Goal: Task Accomplishment & Management: Use online tool/utility

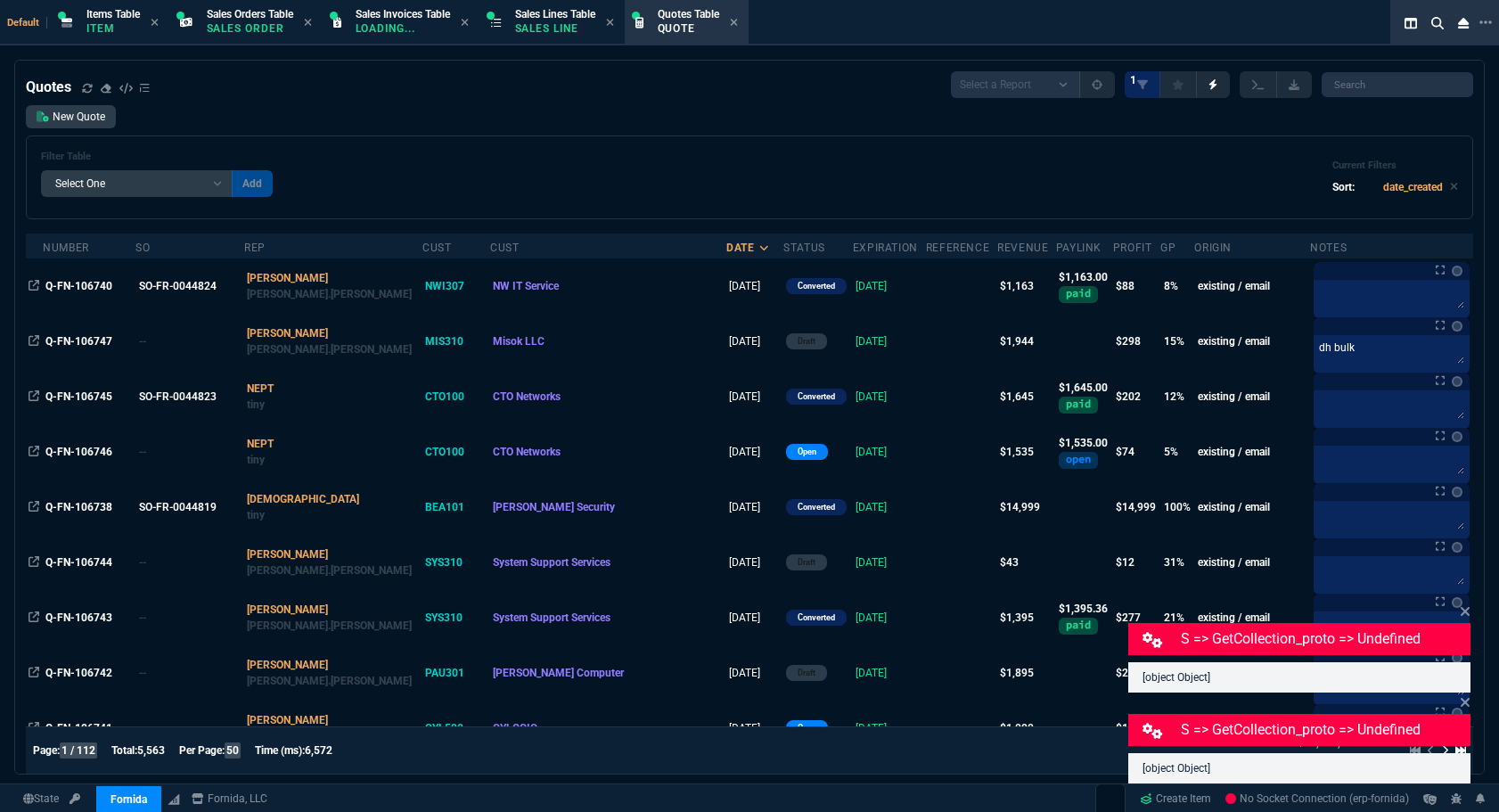
select select "12: ROSS"
select select
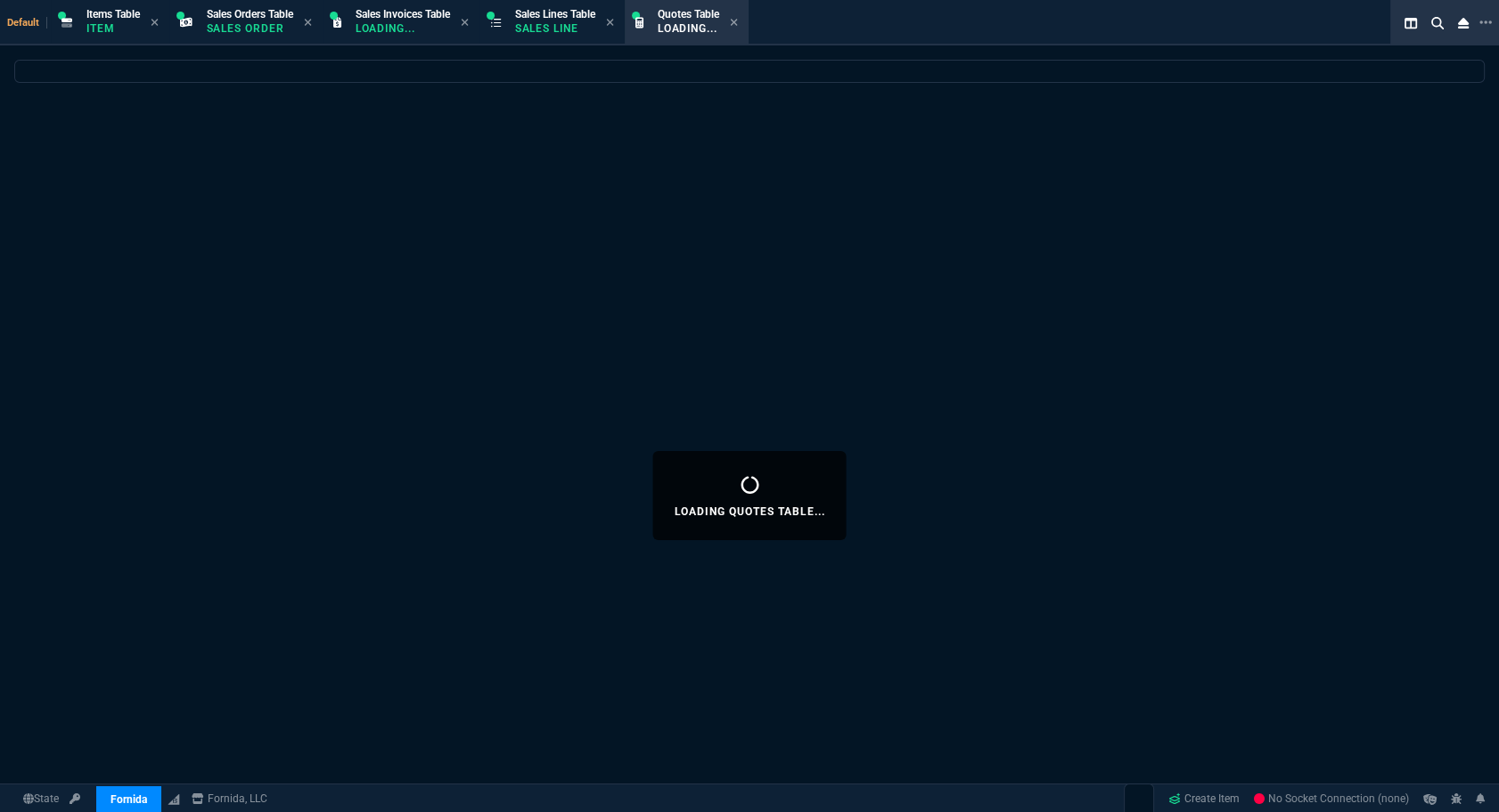
select select "12: [PERSON_NAME]"
select select
select select "12: ROSS"
select select
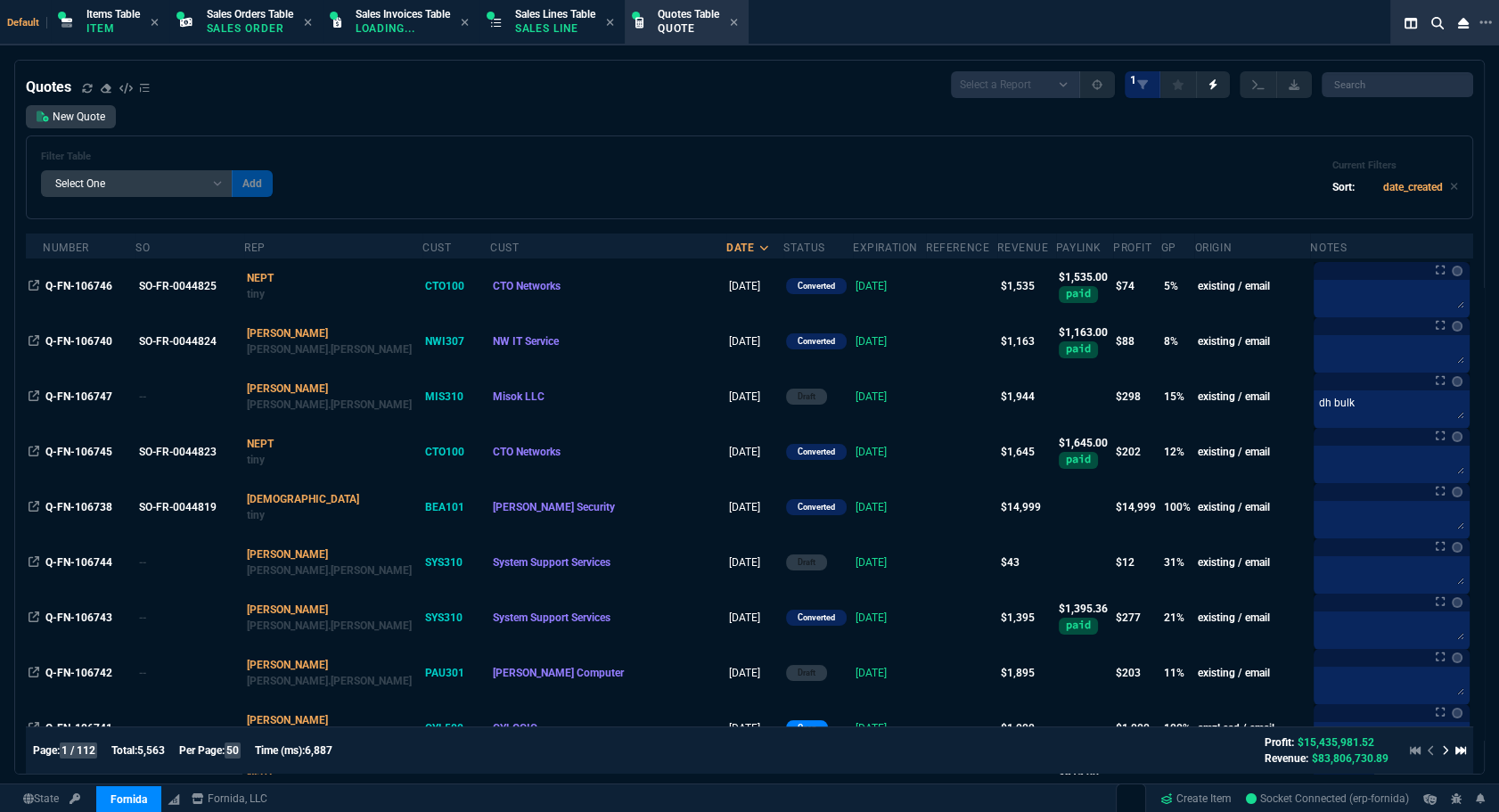
click at [177, 116] on div "New Quote Filter Table Select One Add Filter () creator (creator) Cust (headers…" at bounding box center [749, 161] width 1448 height 114
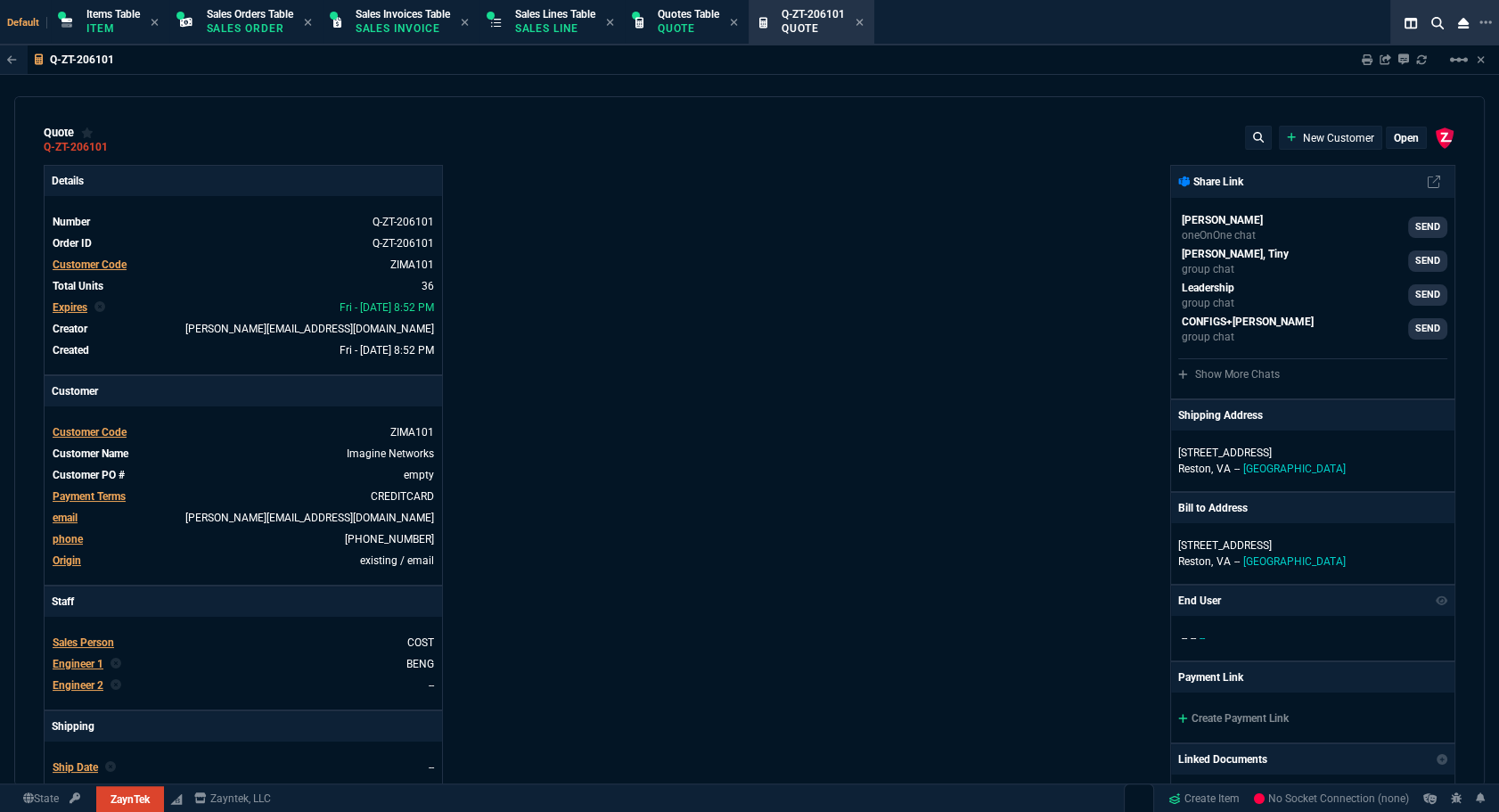
type input "20"
type input "495"
type input "8"
type input "70"
type input "17"
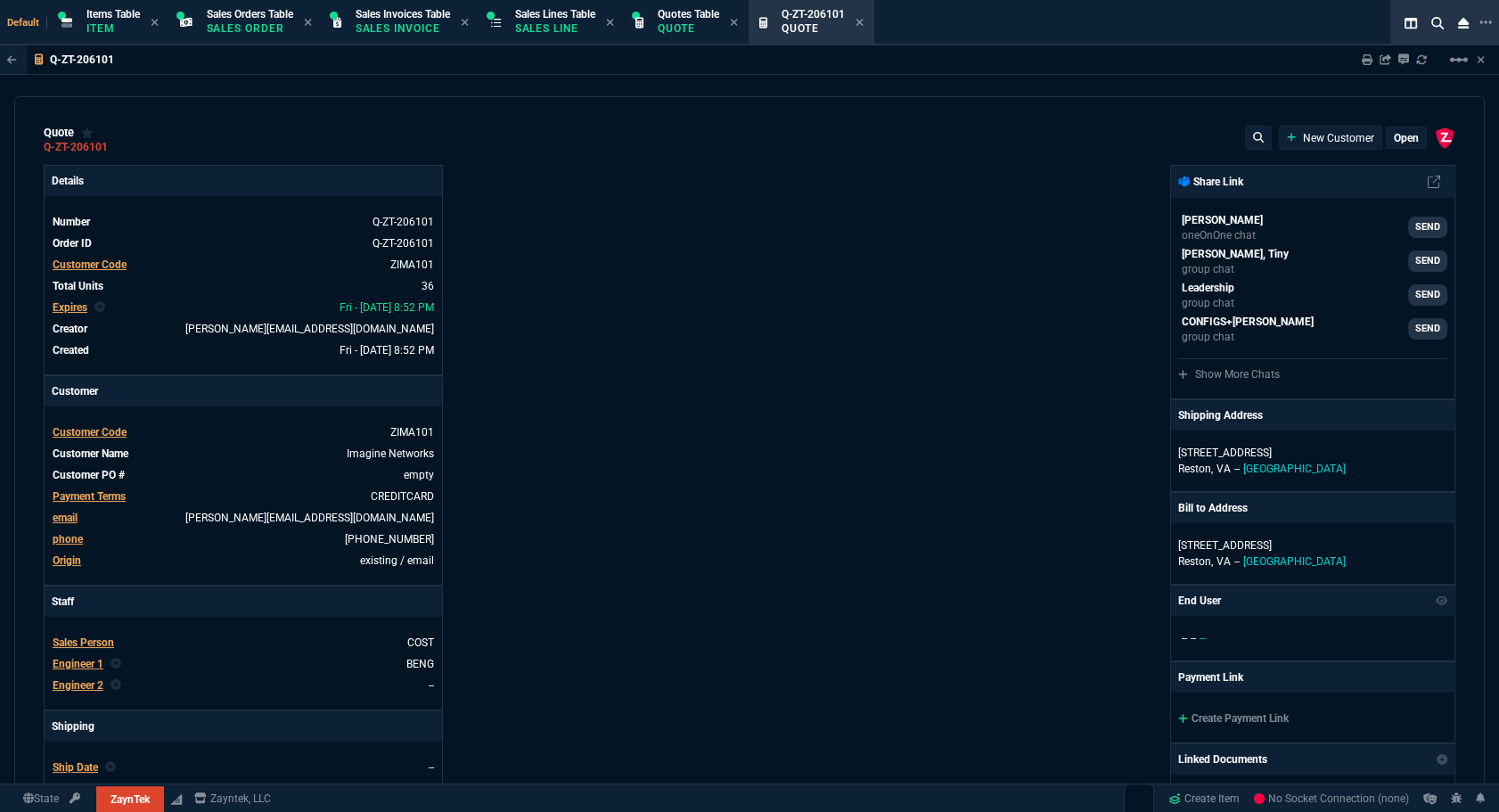
type input "10"
type input "53"
type input "260"
type input "56"
type input "125"
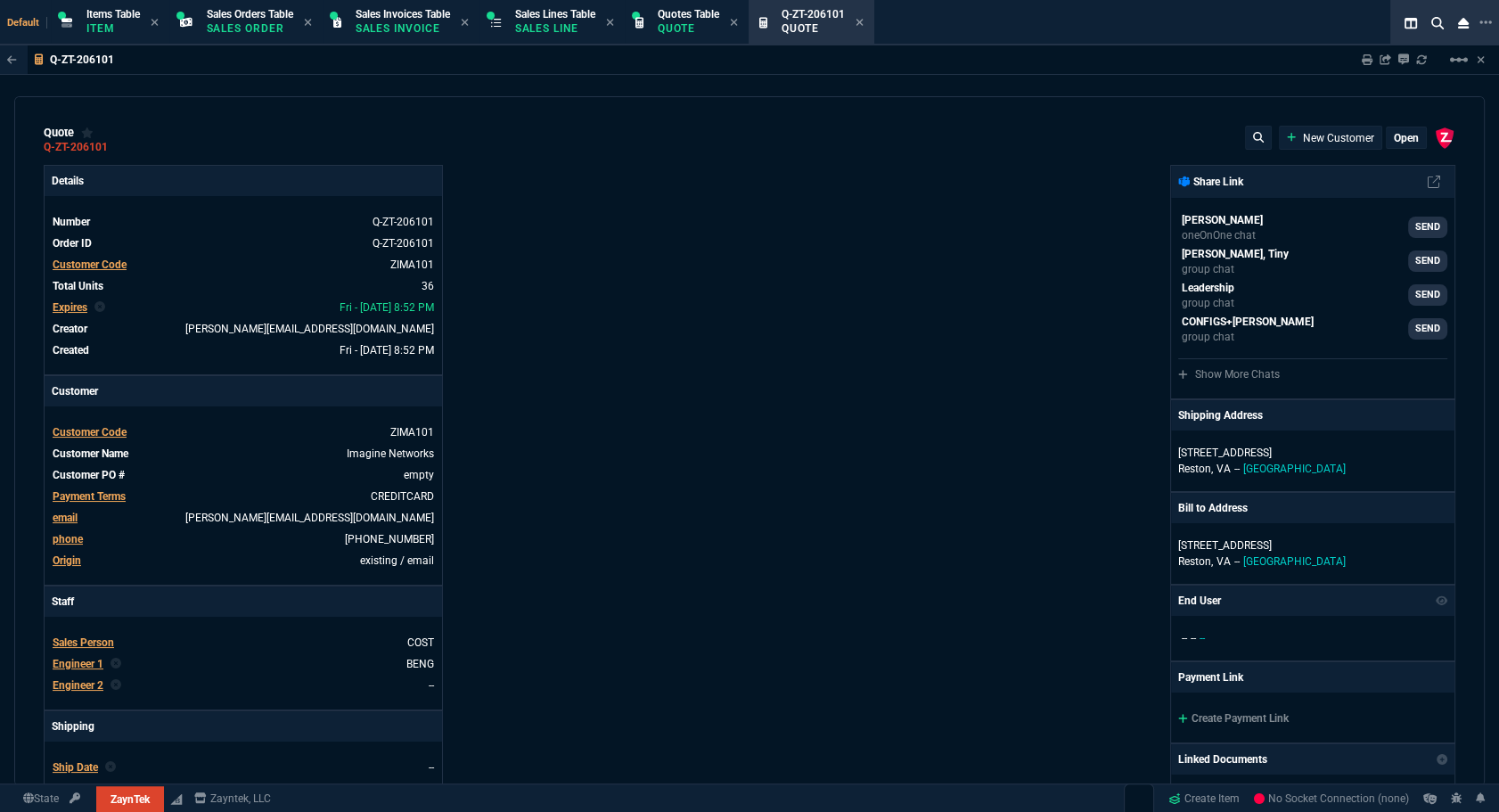
type input "64"
type input "70"
type input "0"
type input "29"
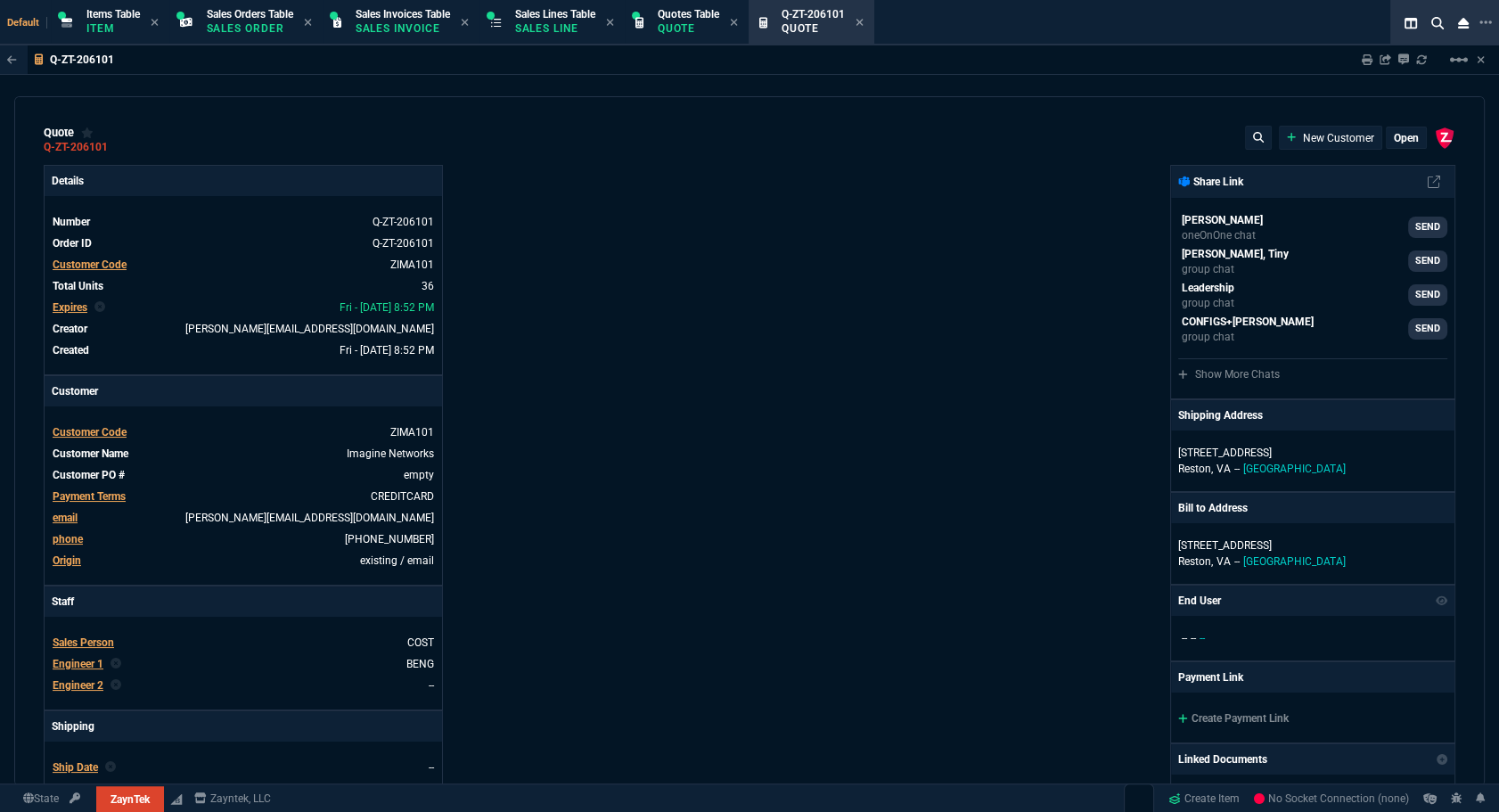
type input "200"
type input "16"
type input "55"
type input "67"
type input "130"
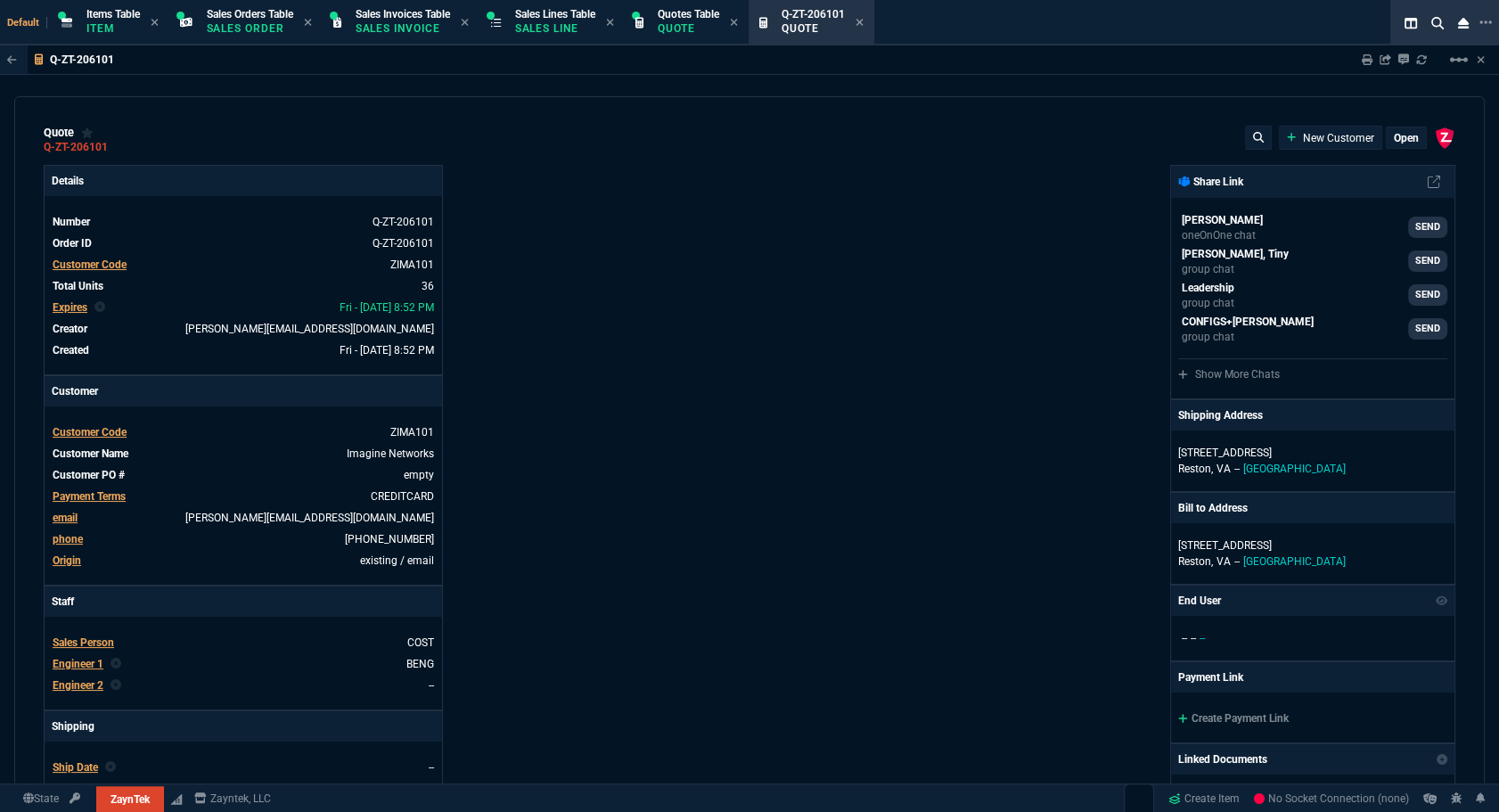
type input "84"
type input "205"
type input "13"
type input "15"
type input "20"
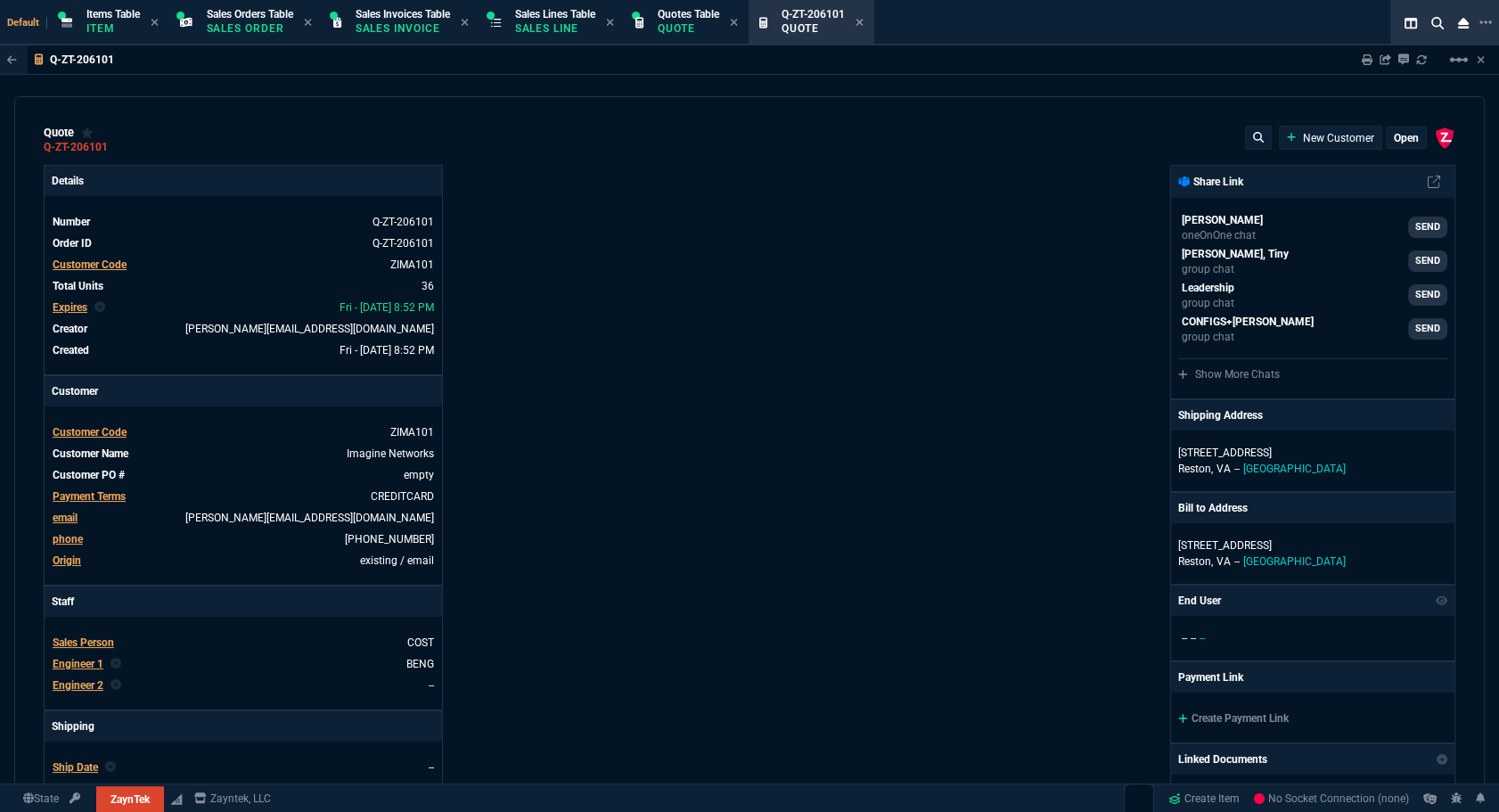
type input "10"
type input "17"
type input "10"
type input "43"
type input "75"
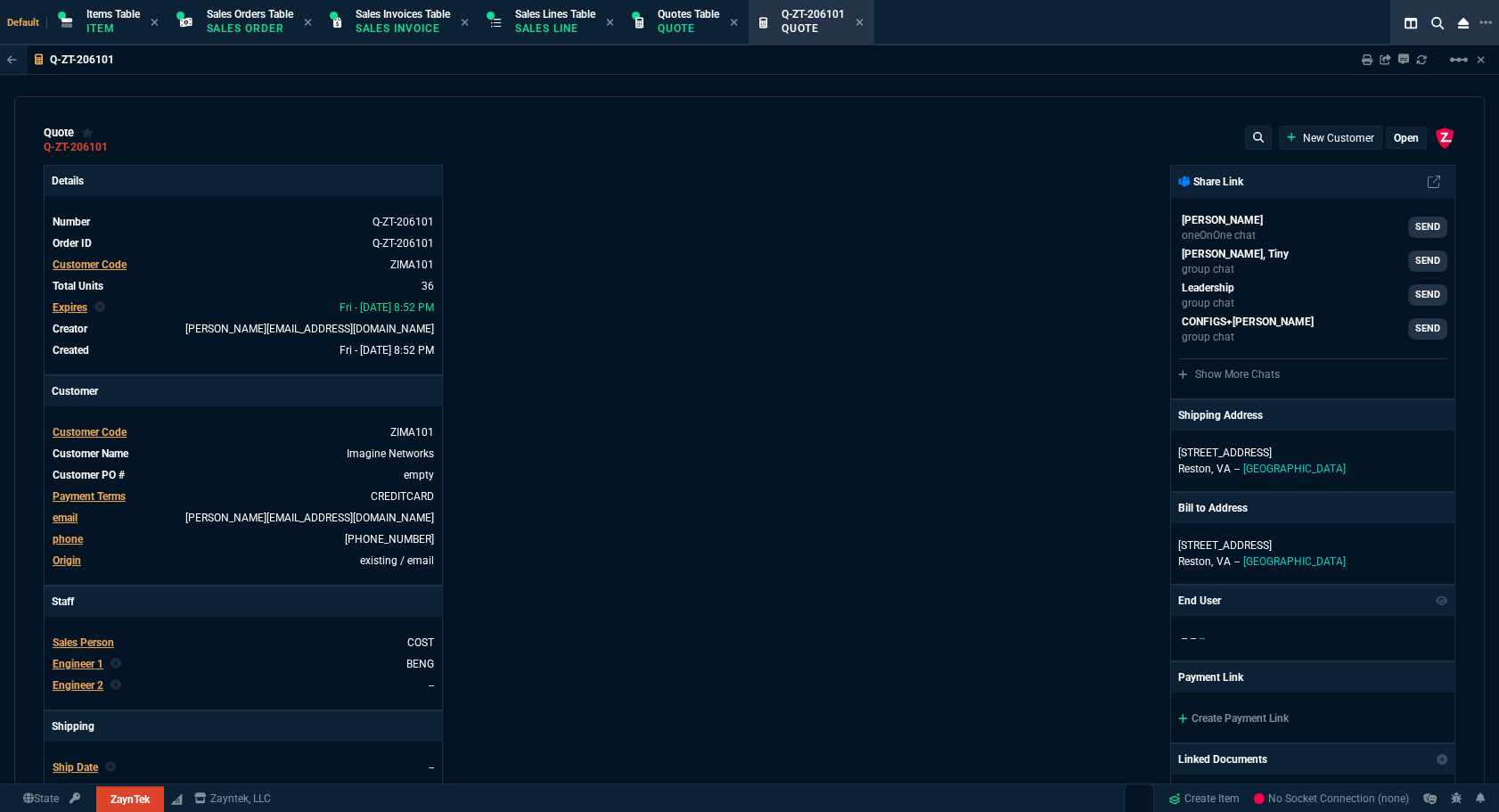
type input "20"
type input "25"
type input "80"
type input "4"
type input "17"
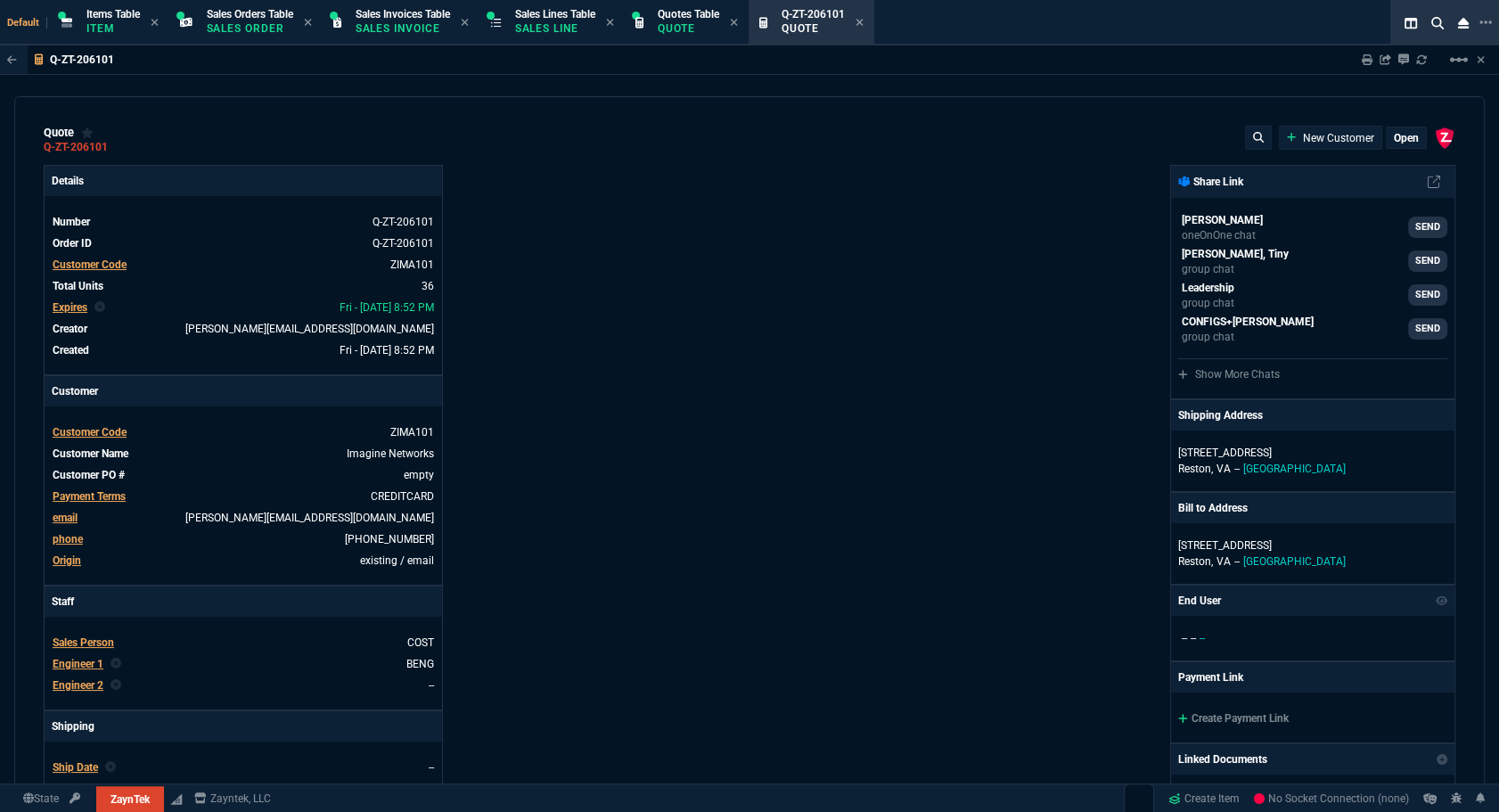
type input "10"
type input "47"
type input "35"
type input "0"
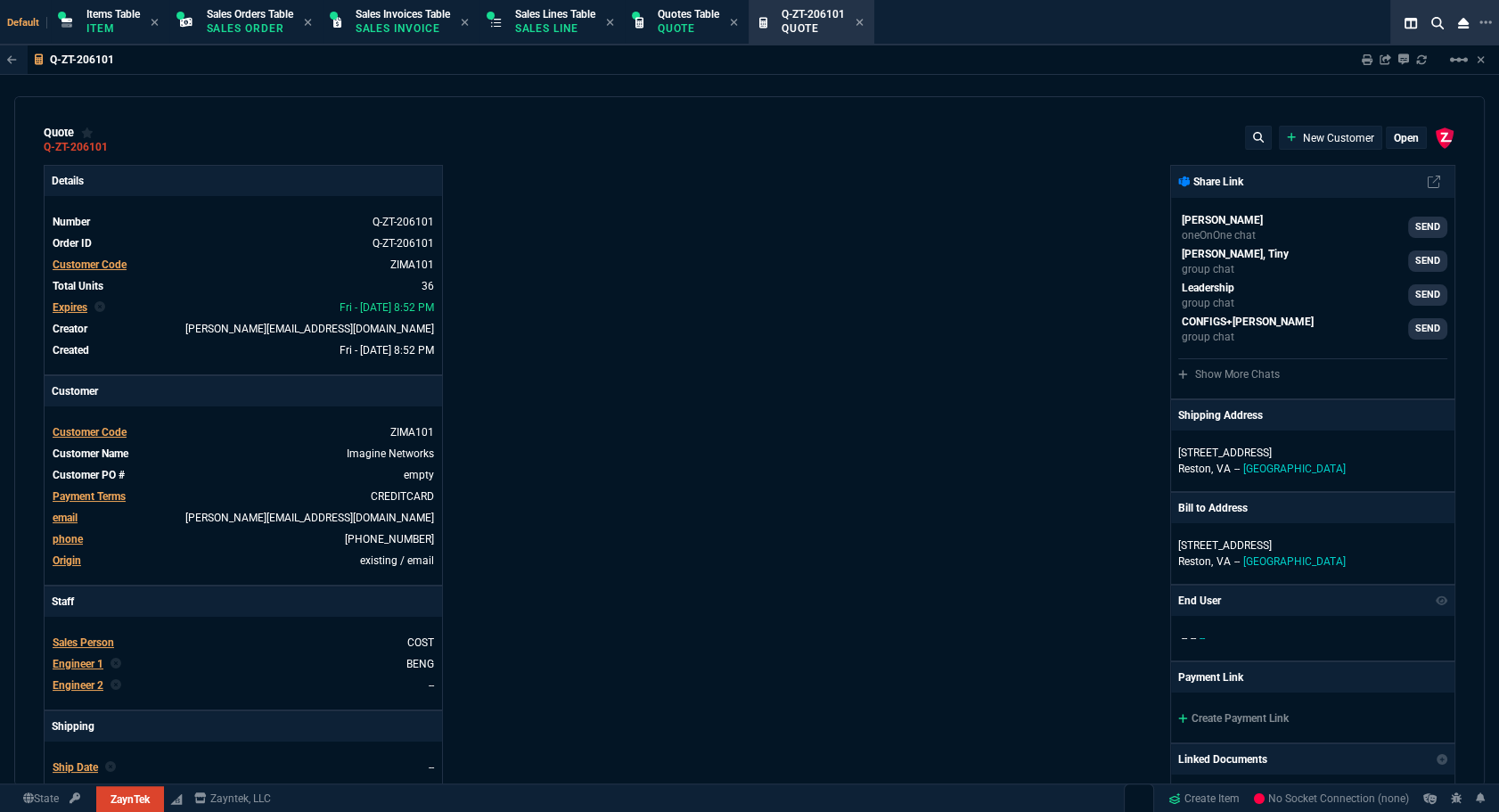
type input "11"
type input "124"
type input "11"
type input "15"
type input "6049.97"
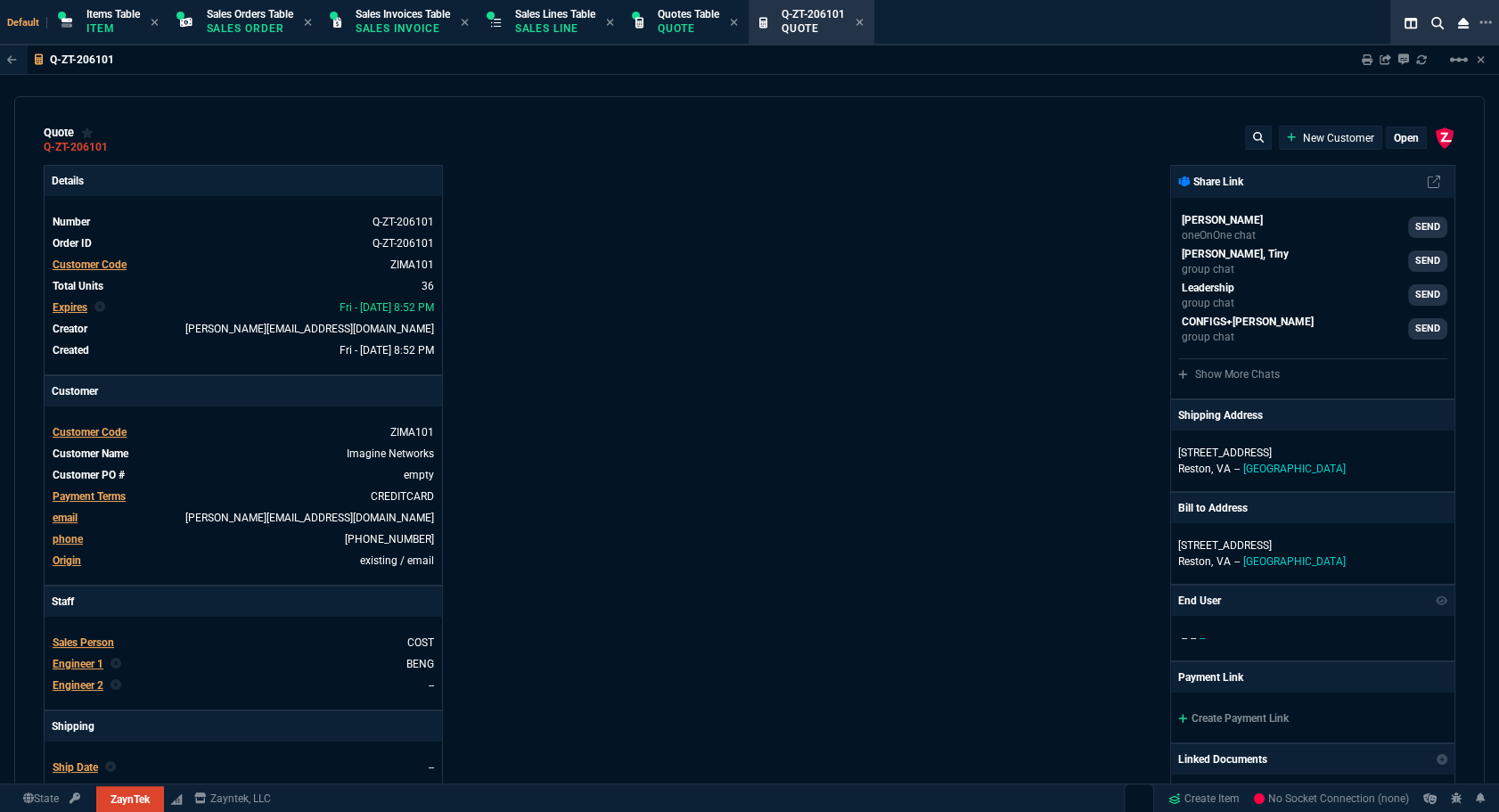
type input "249600"
type input "1950"
type input "89600"
type input "129"
type input "6100"
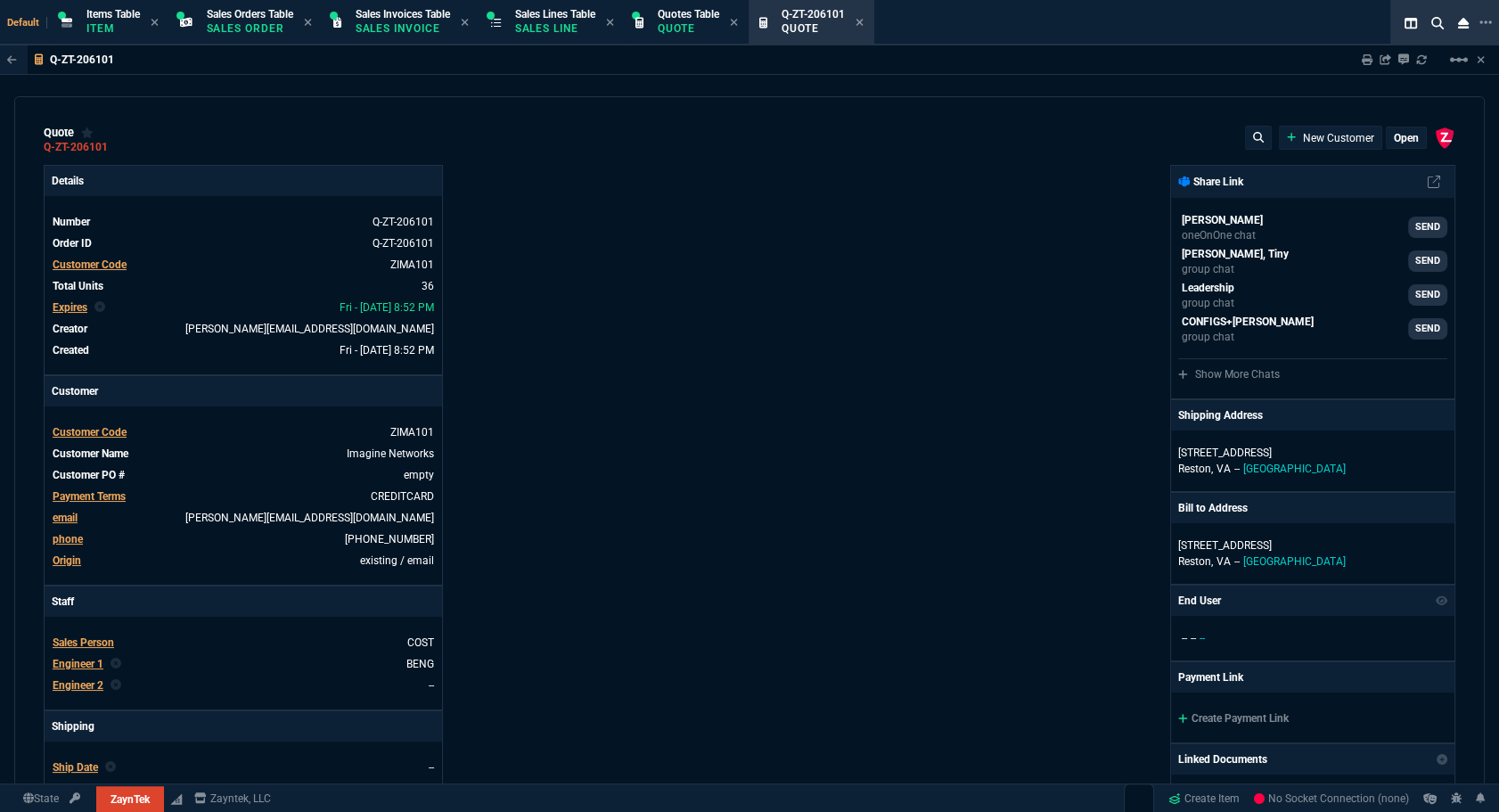
type input "2498"
type input "49600"
type input "496.8"
type input "22600"
type input "202"
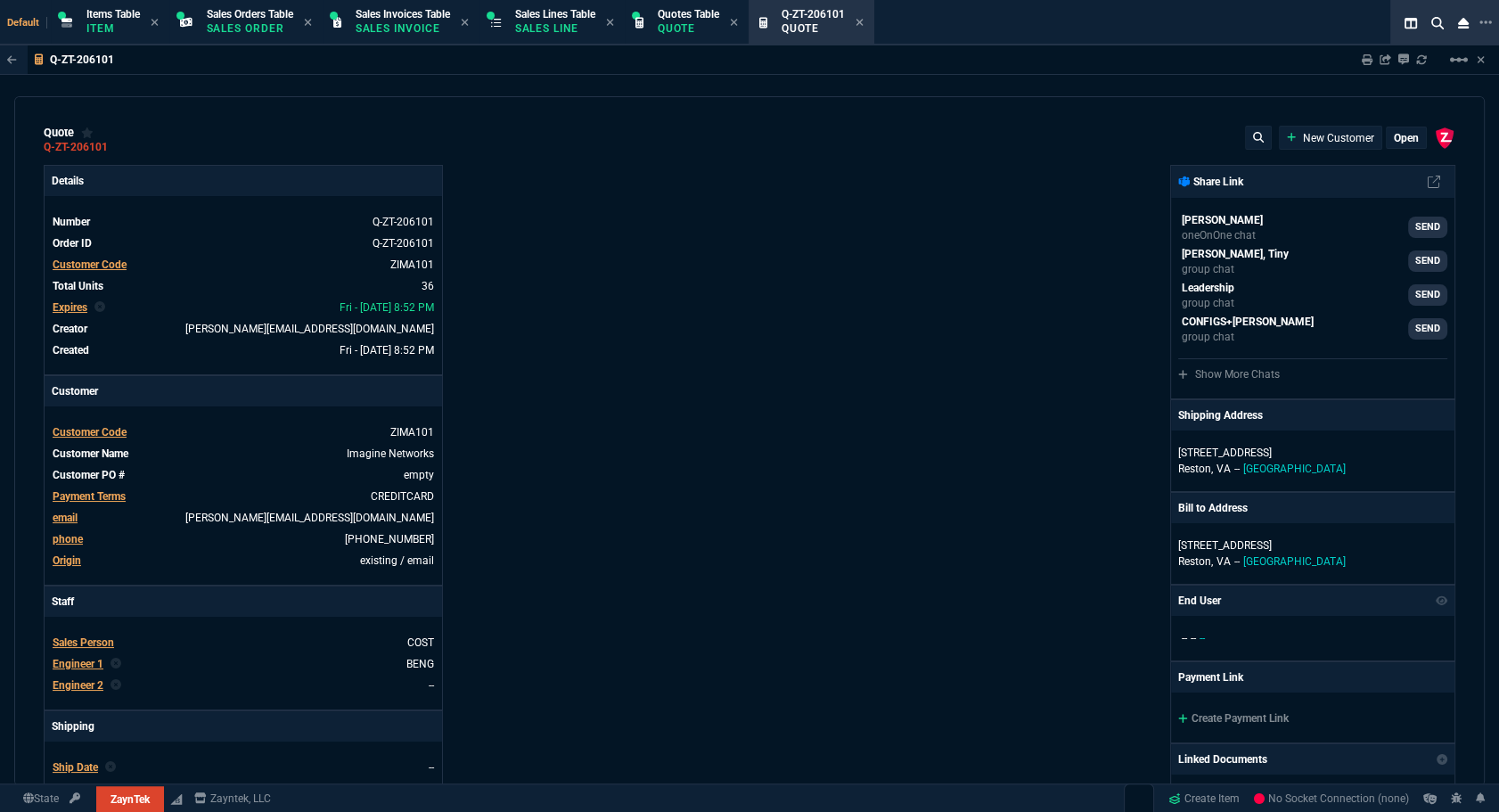
type input "11100"
type input "38"
type input "2100"
type input "2619"
type input "69600"
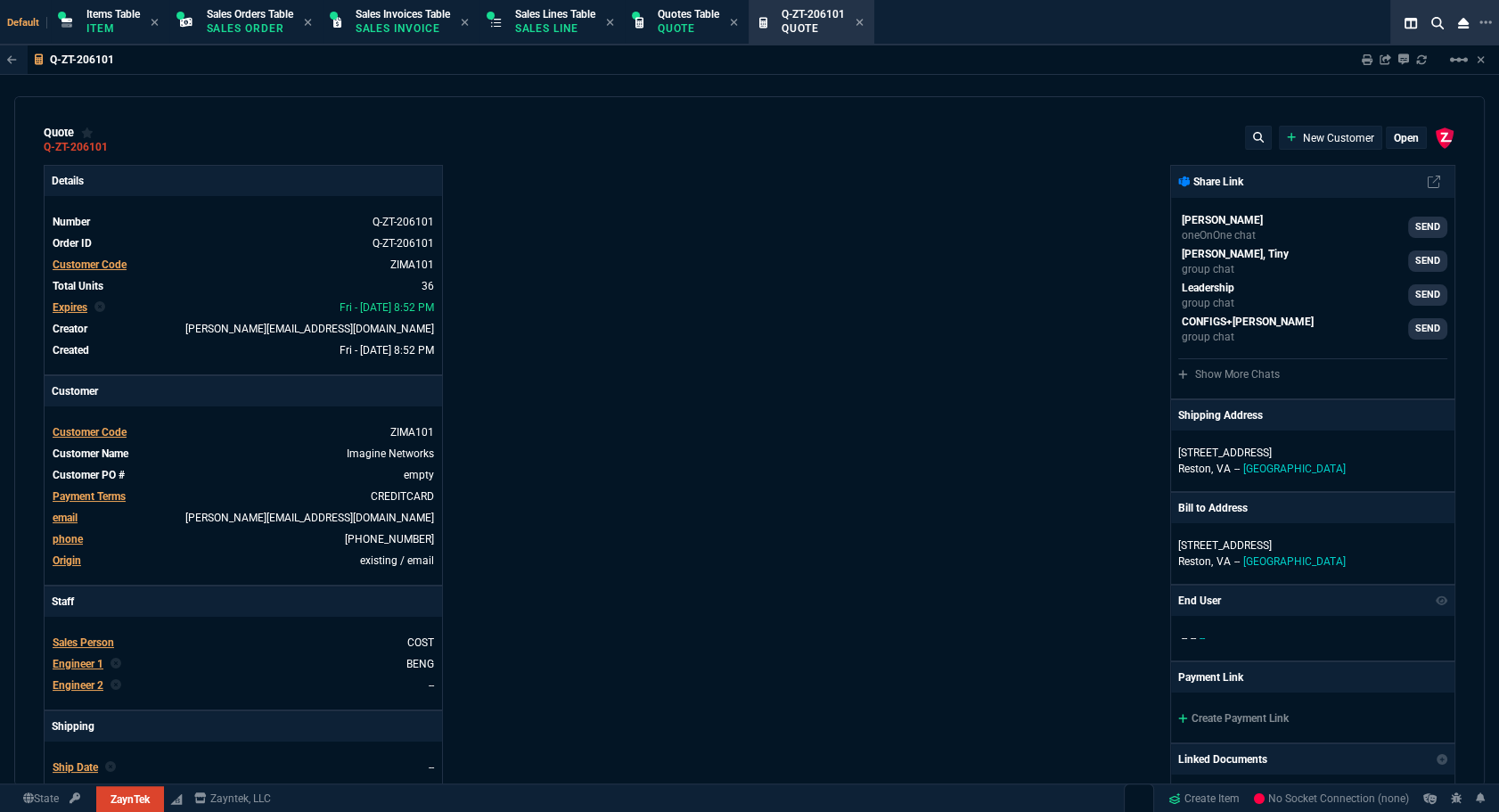
type input "1325"
type input "485"
type input "19600"
type input "584.39"
type input "24600"
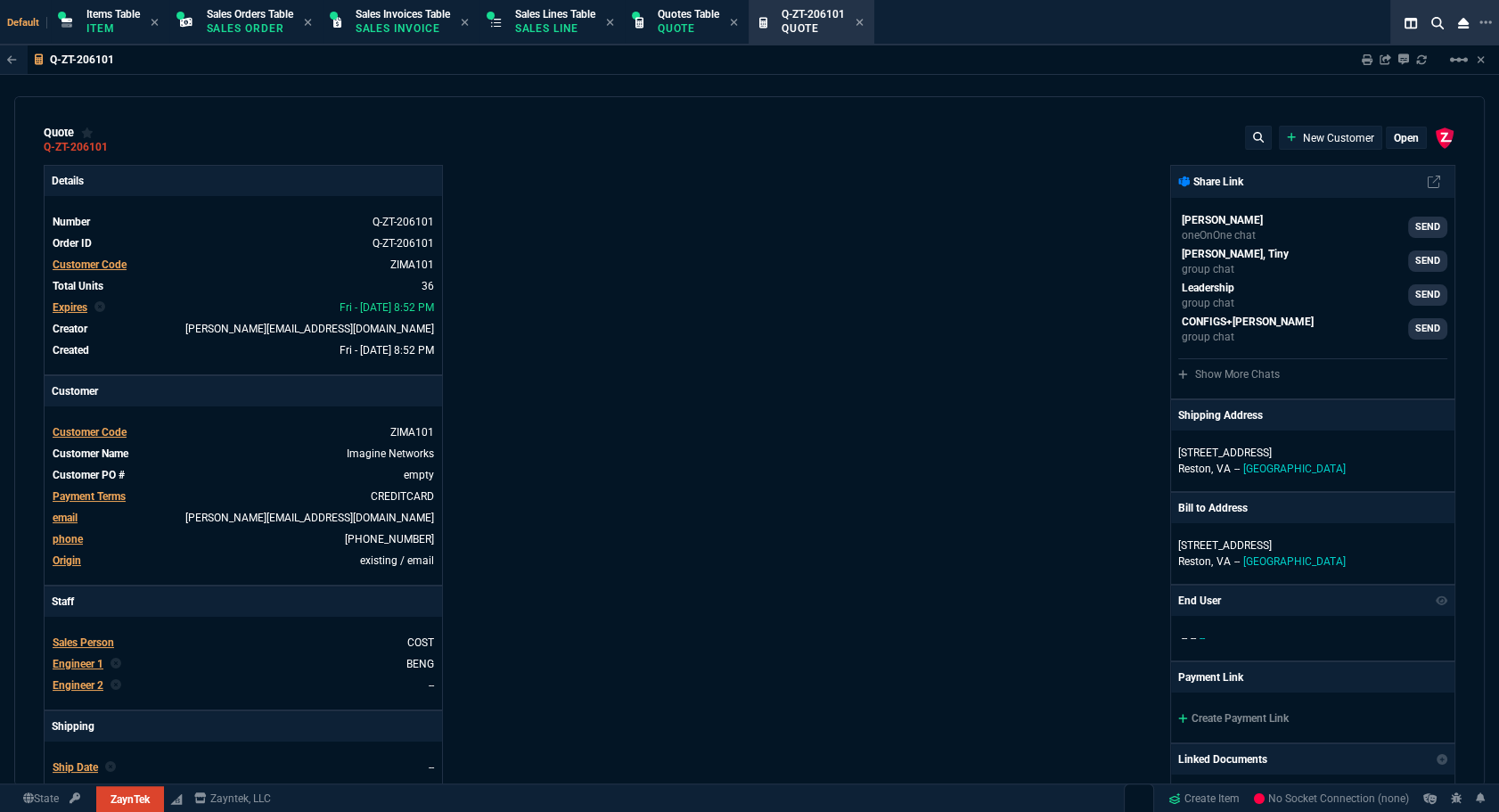
type input "184"
type input "701"
type input "138"
type input "399"
type input "11"
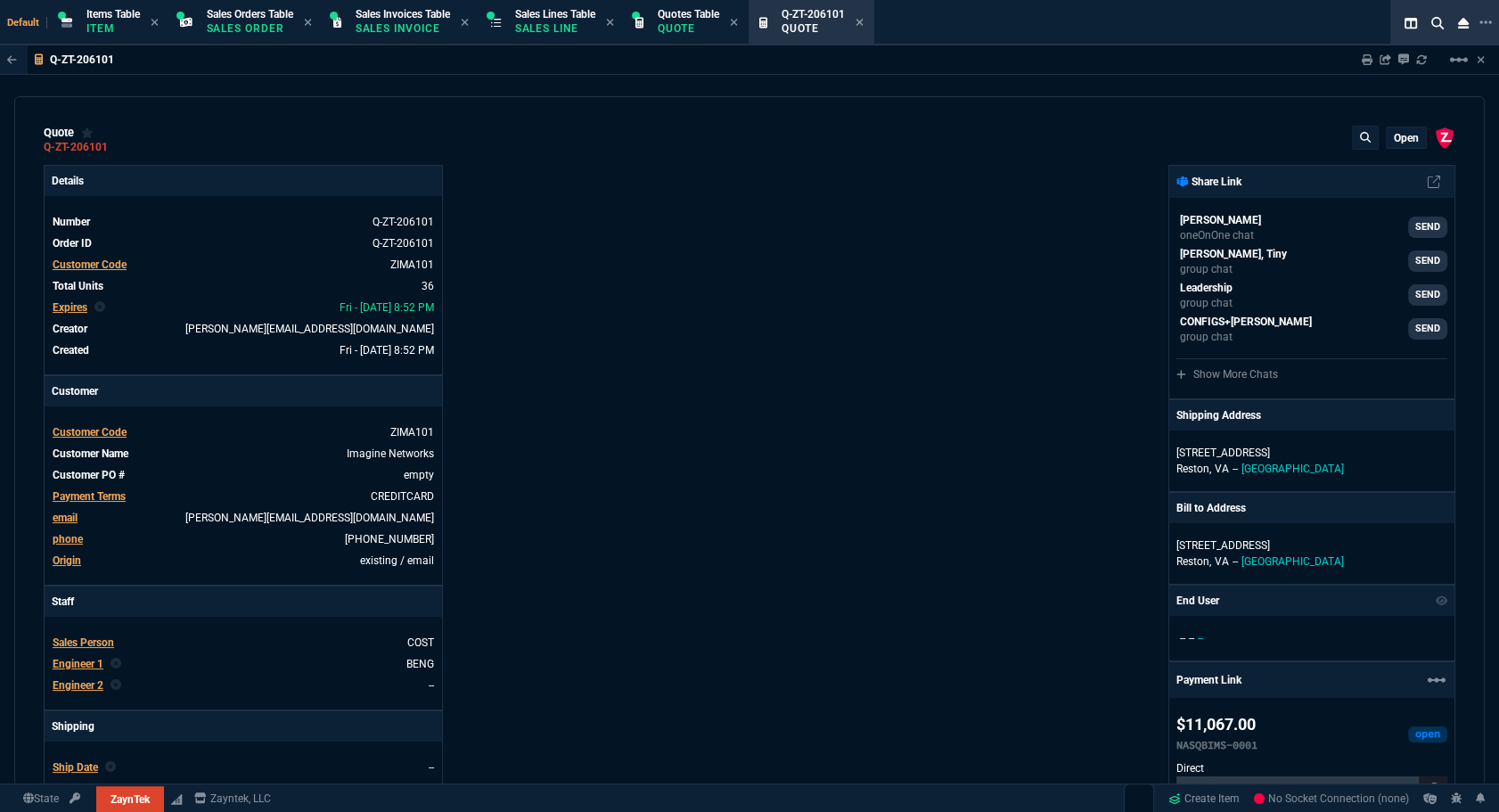
type input "59"
type input "54"
type input "53"
type input "80"
type input "55"
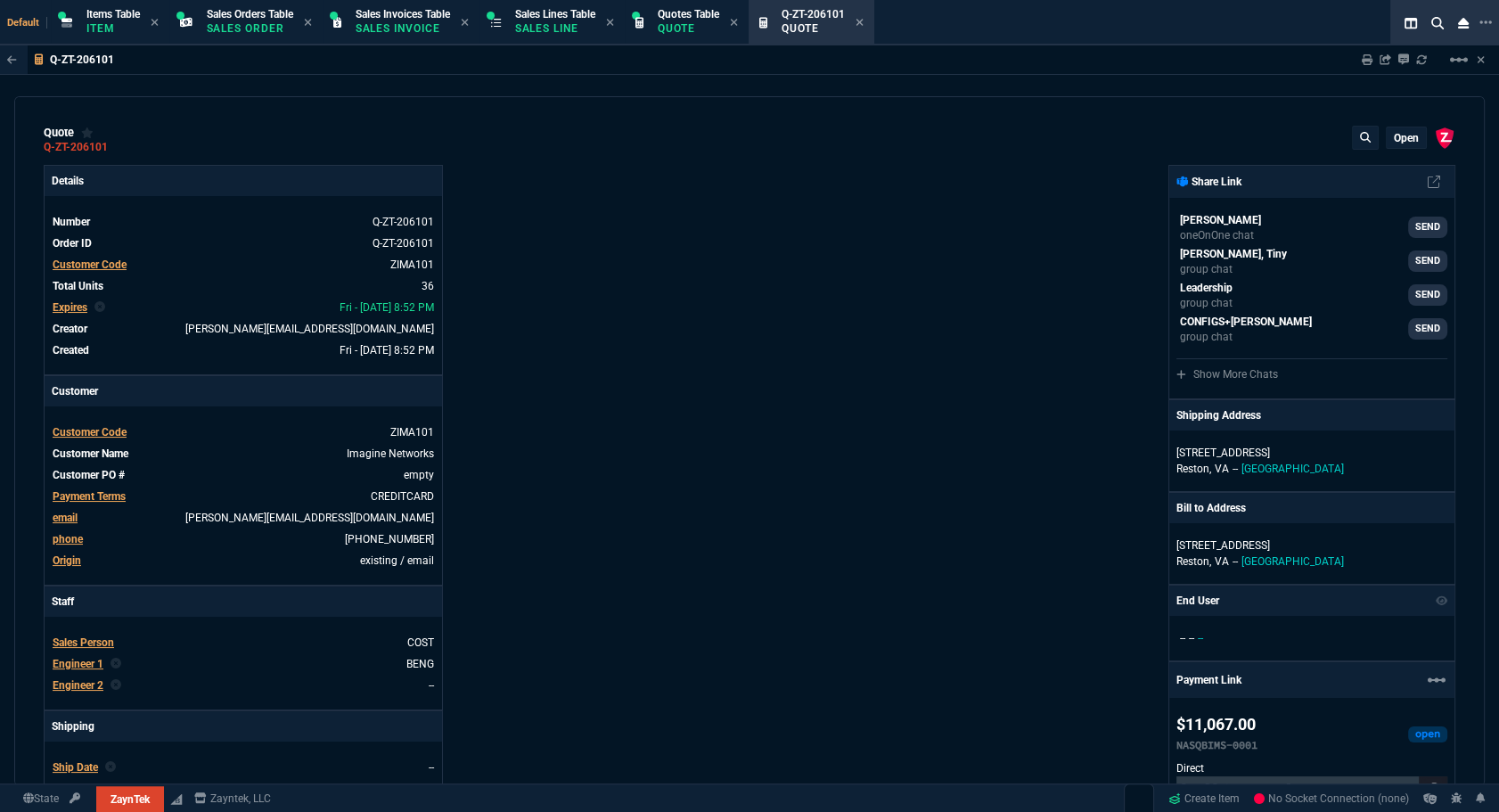
type input "46"
type input "47"
type input "73"
type input "74"
type input "60"
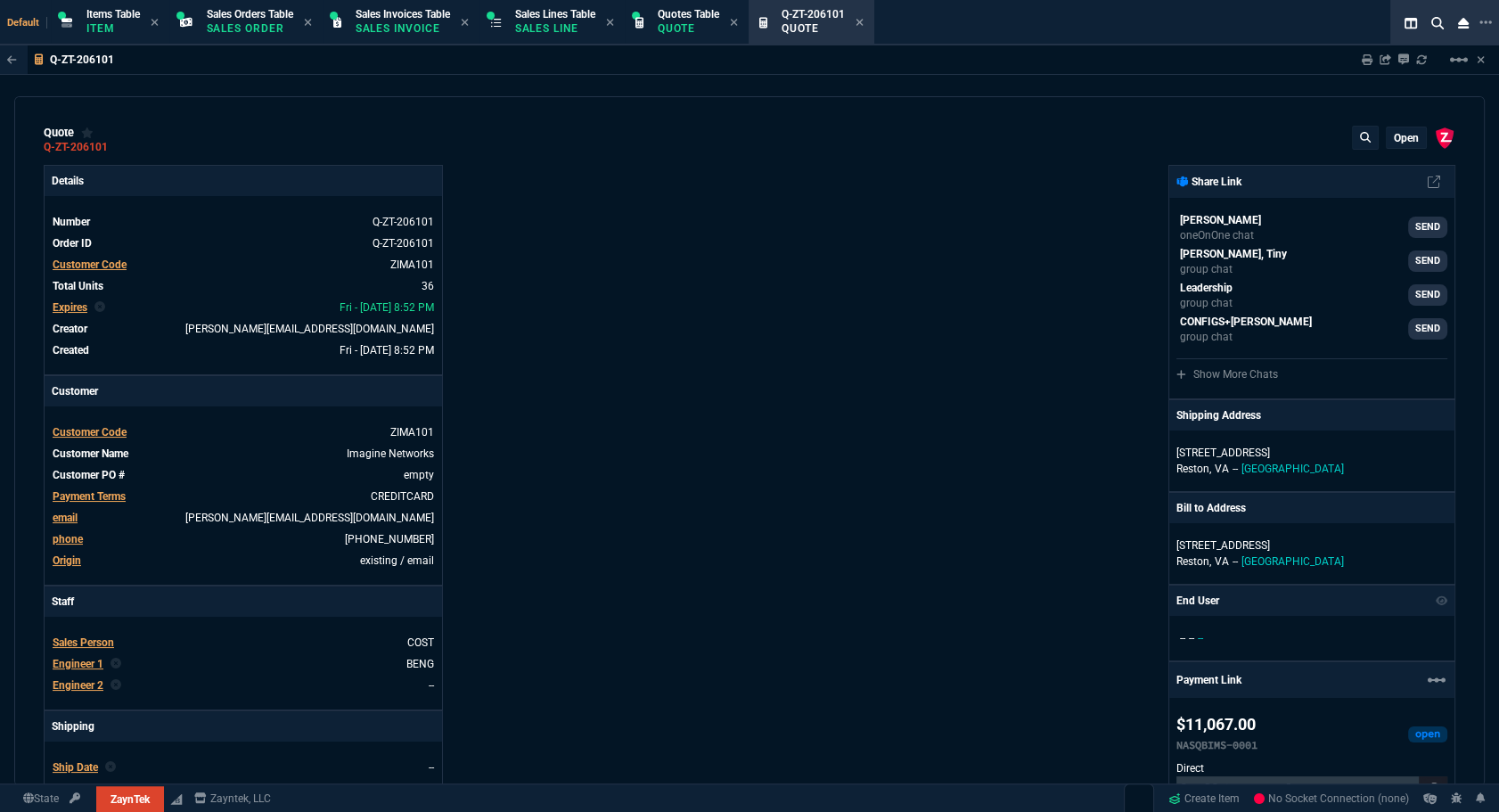
type input "58"
type input "38"
type input "93"
type input "57"
type input "56"
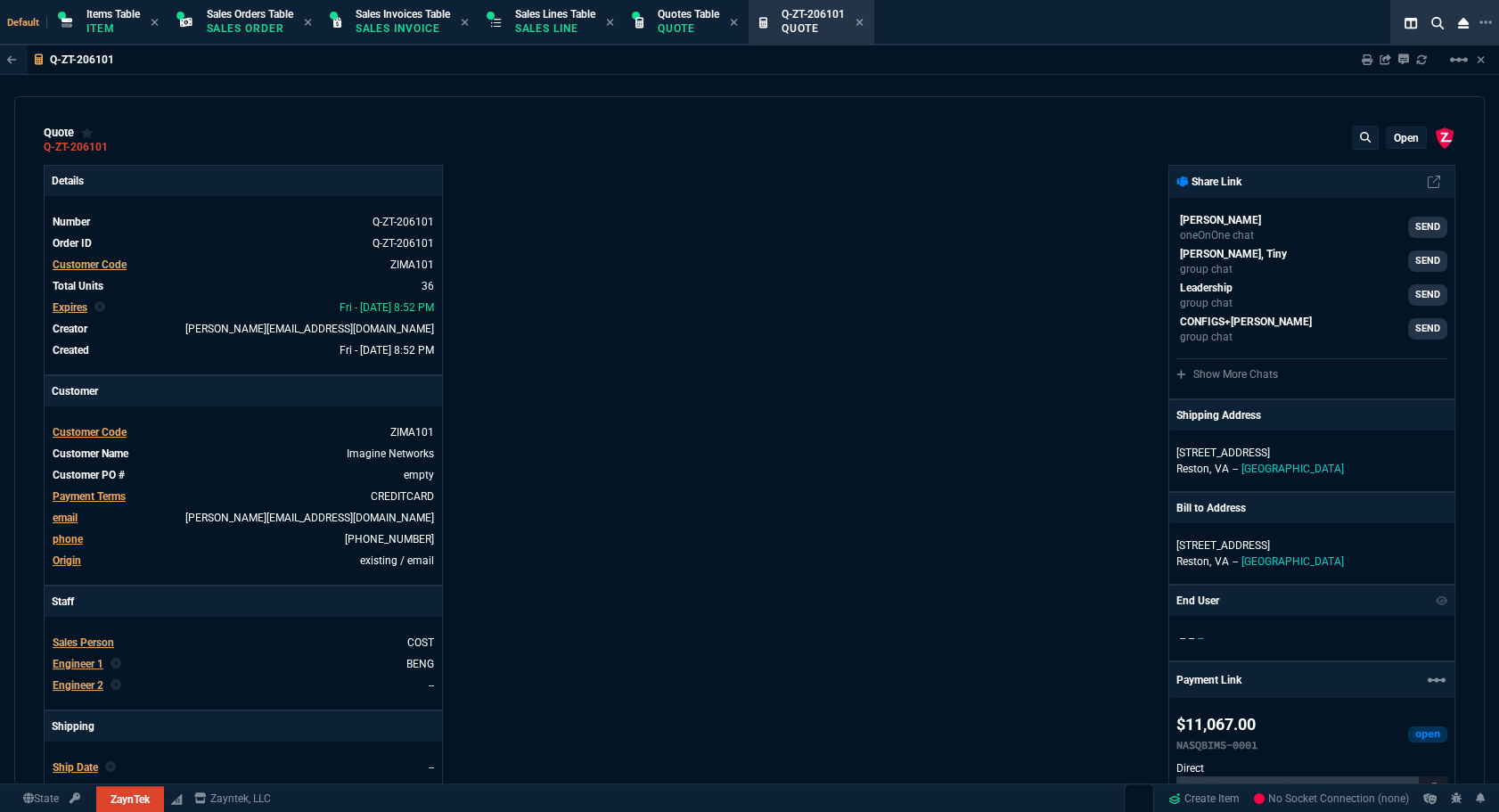
type input "524"
type input "12600"
type input "55"
type input "50"
type input "164"
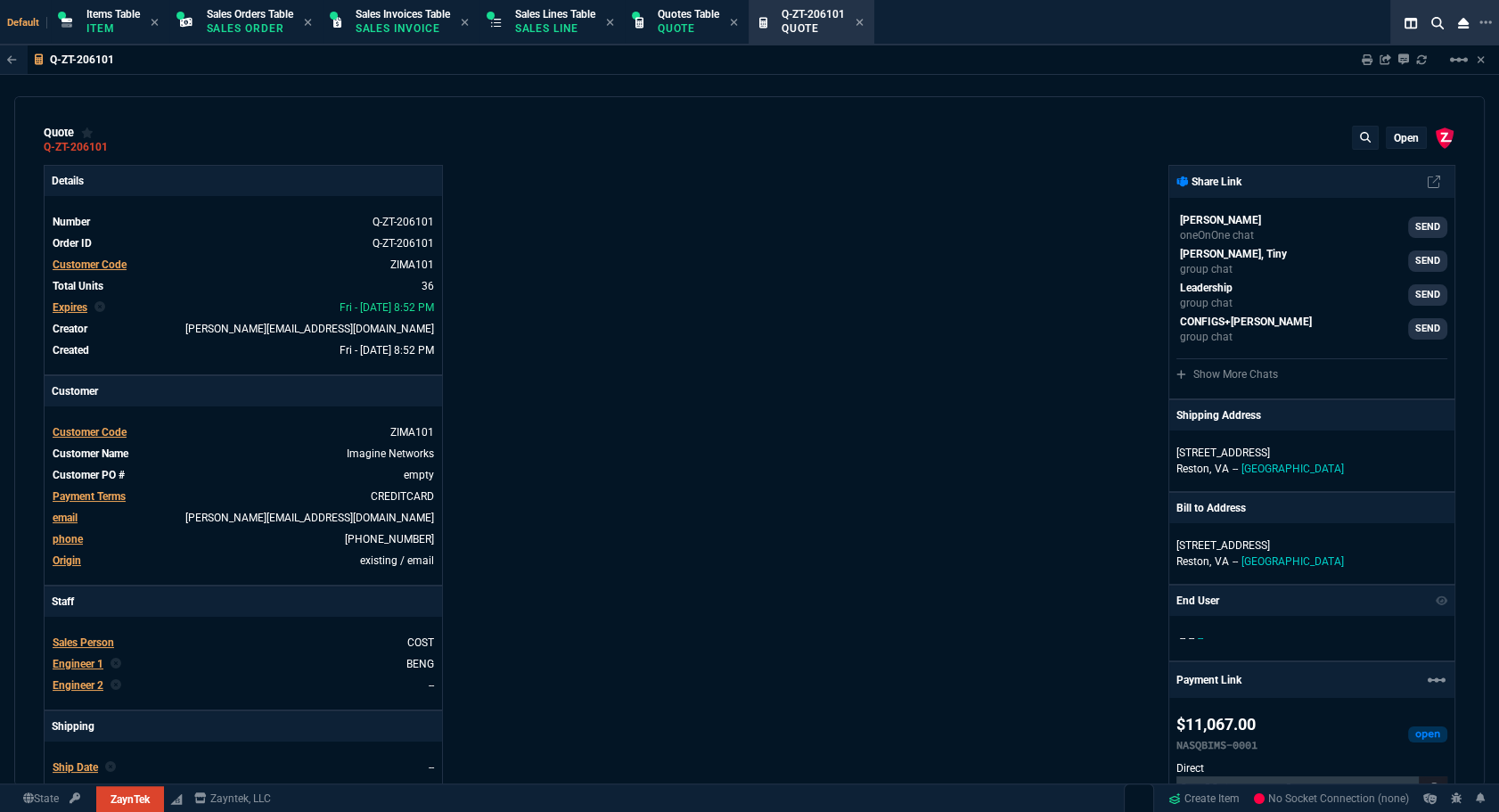
type input "7600"
type input "0"
type input "76"
type input "54"
